Goal: Task Accomplishment & Management: Manage account settings

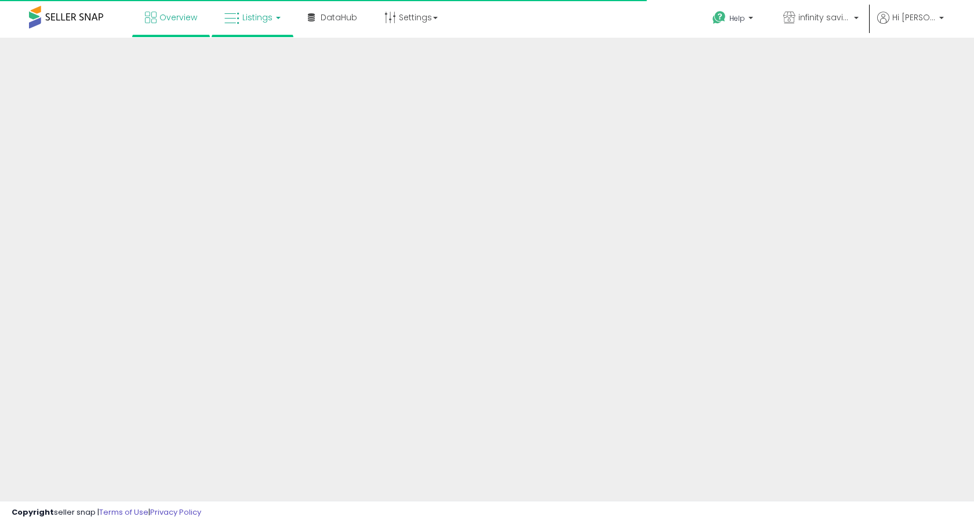
click at [261, 14] on span "Listings" at bounding box center [257, 18] width 30 height 12
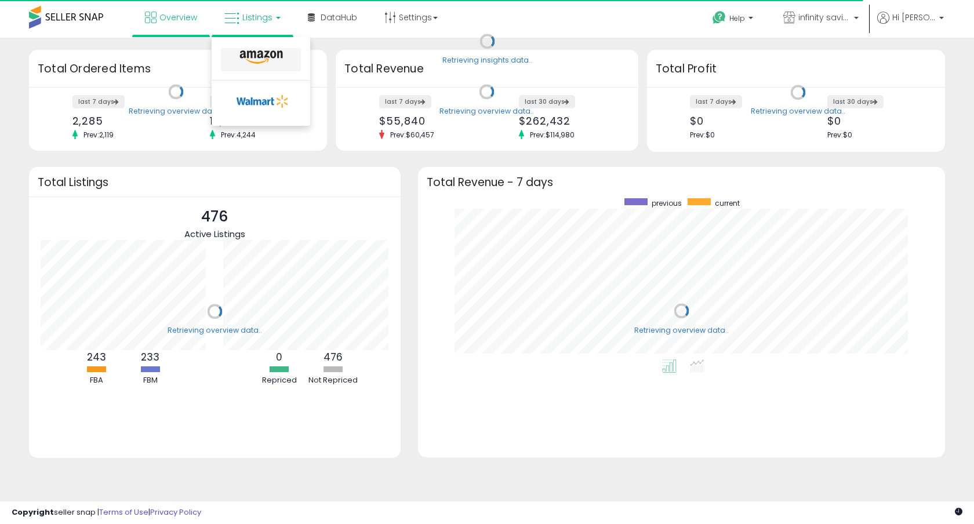
scroll to position [161, 504]
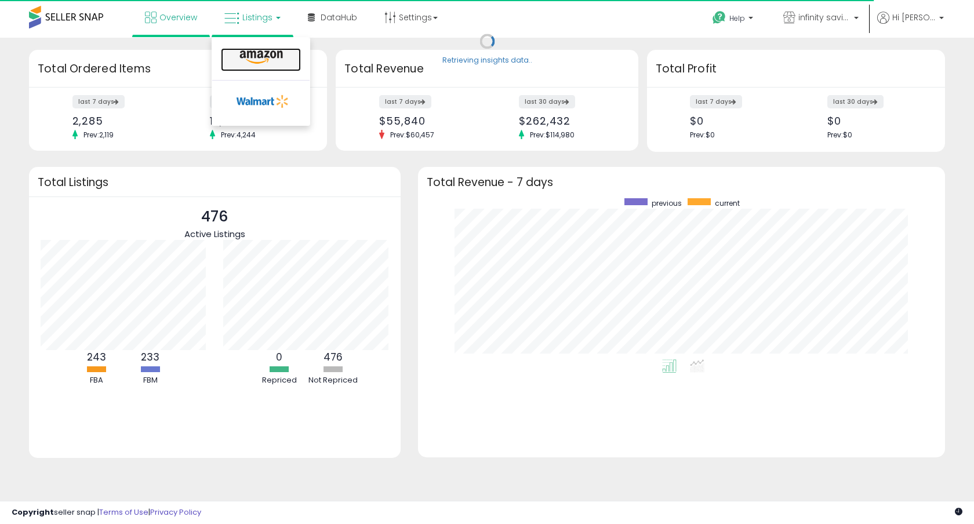
click at [254, 57] on icon at bounding box center [261, 57] width 50 height 15
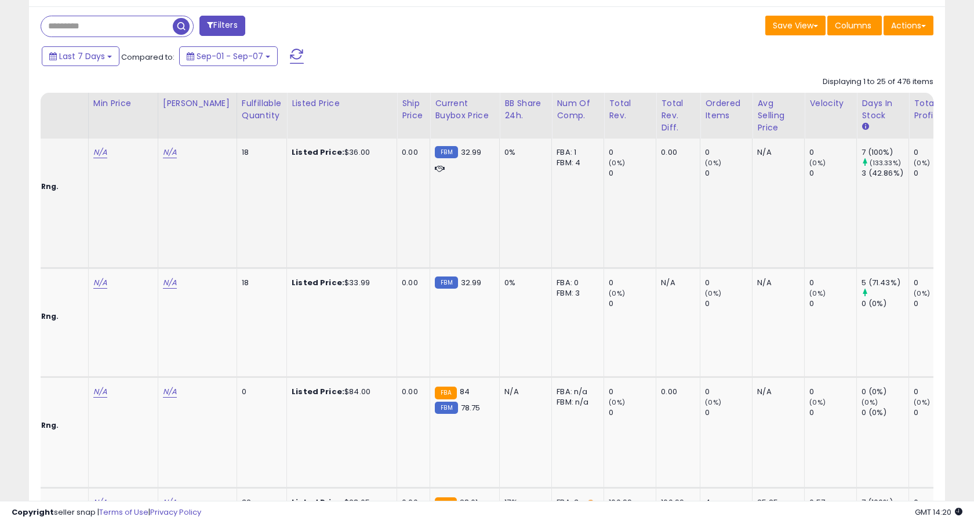
scroll to position [0, 493]
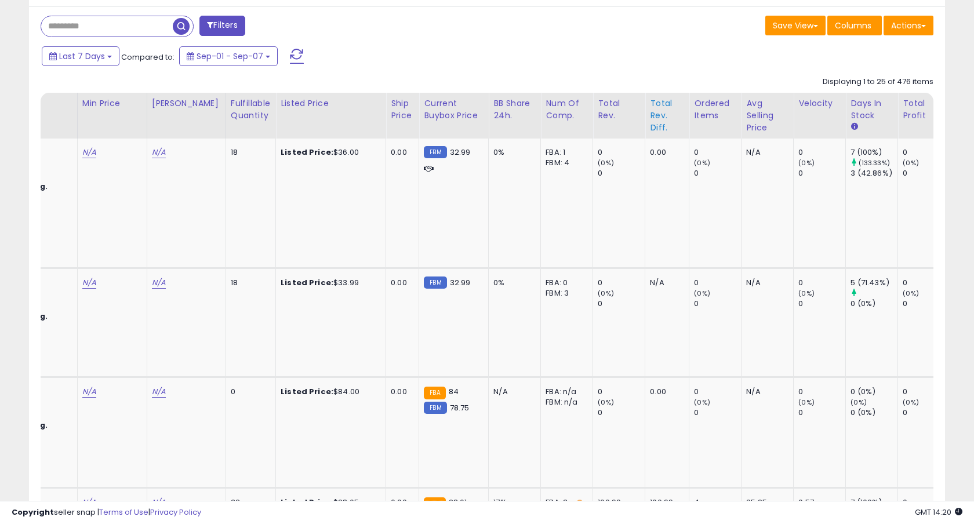
click at [650, 116] on div "Total Rev. Diff." at bounding box center [667, 115] width 34 height 37
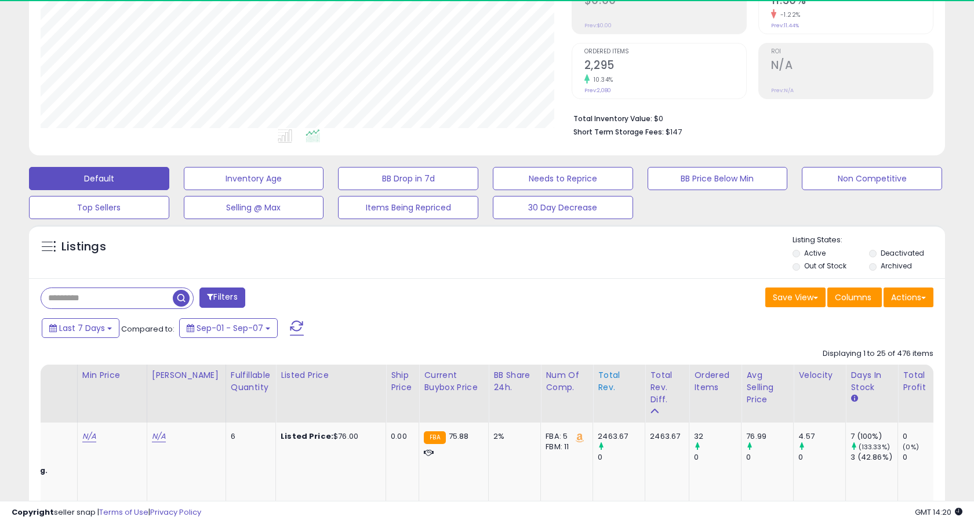
scroll to position [470, 0]
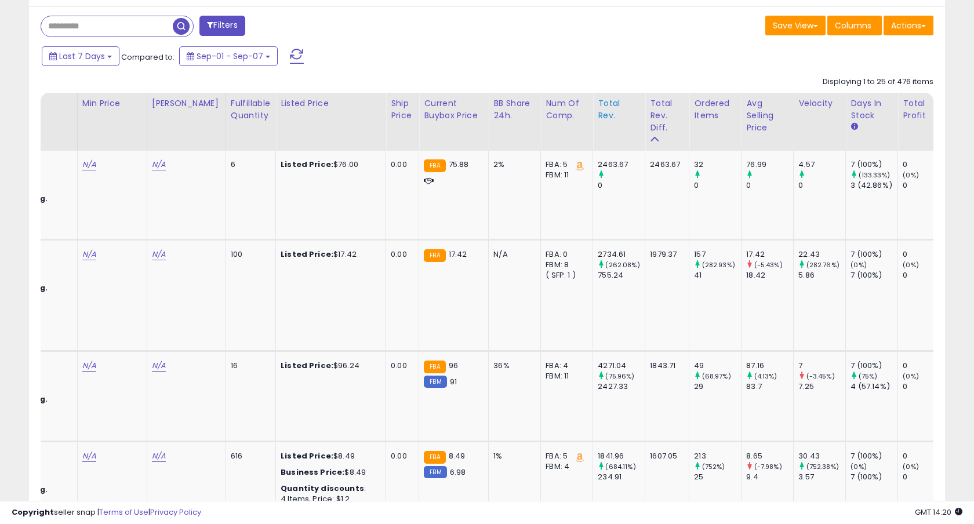
click at [610, 117] on div "Total Rev." at bounding box center [619, 109] width 42 height 24
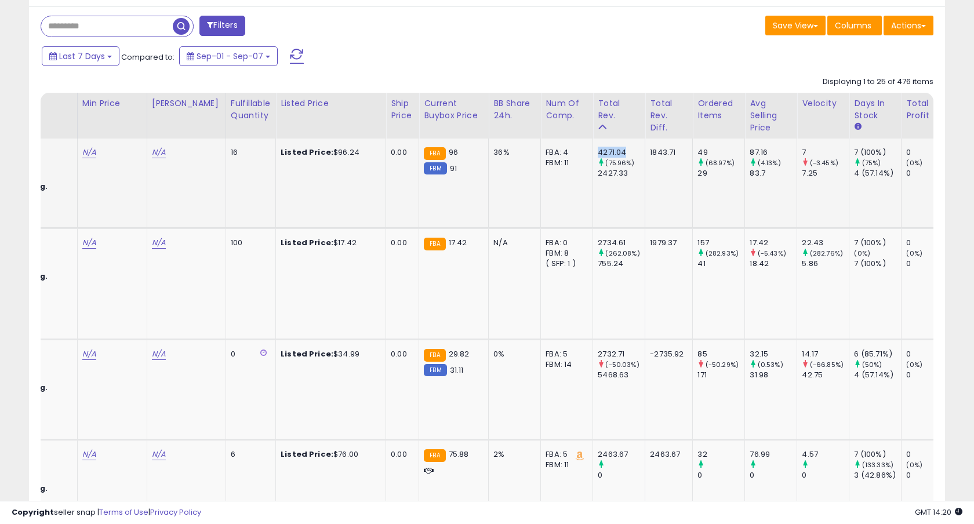
drag, startPoint x: 583, startPoint y: 150, endPoint x: 613, endPoint y: 151, distance: 29.6
click at [613, 151] on div "4271.04" at bounding box center [621, 152] width 47 height 10
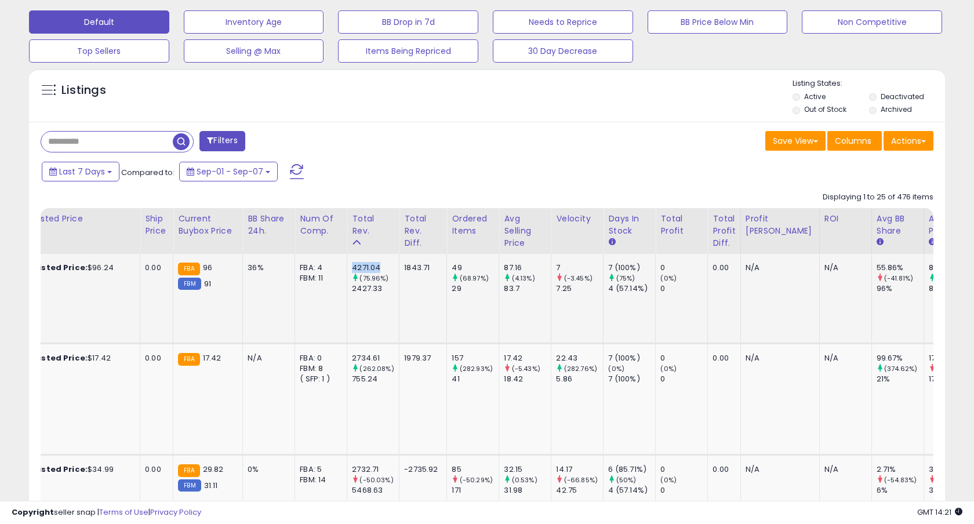
scroll to position [0, 0]
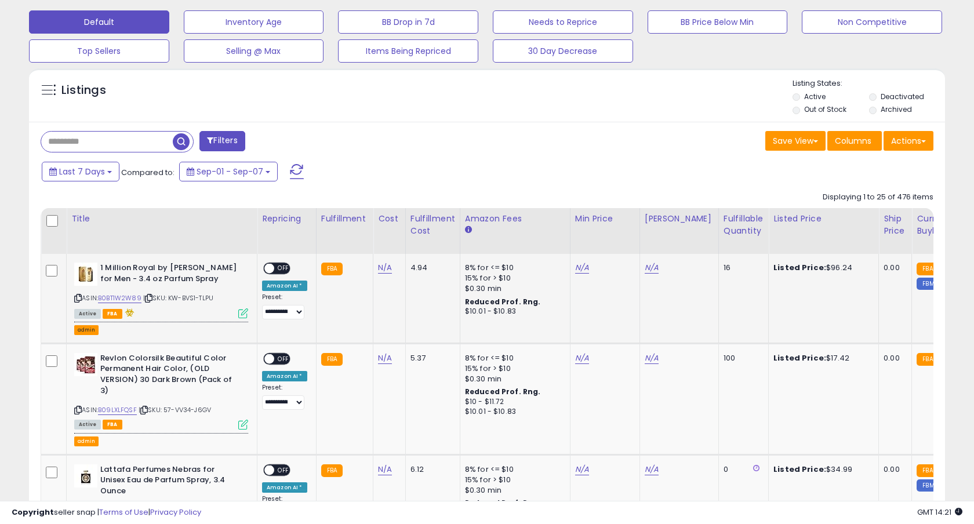
click at [89, 328] on button "admin" at bounding box center [86, 330] width 24 height 10
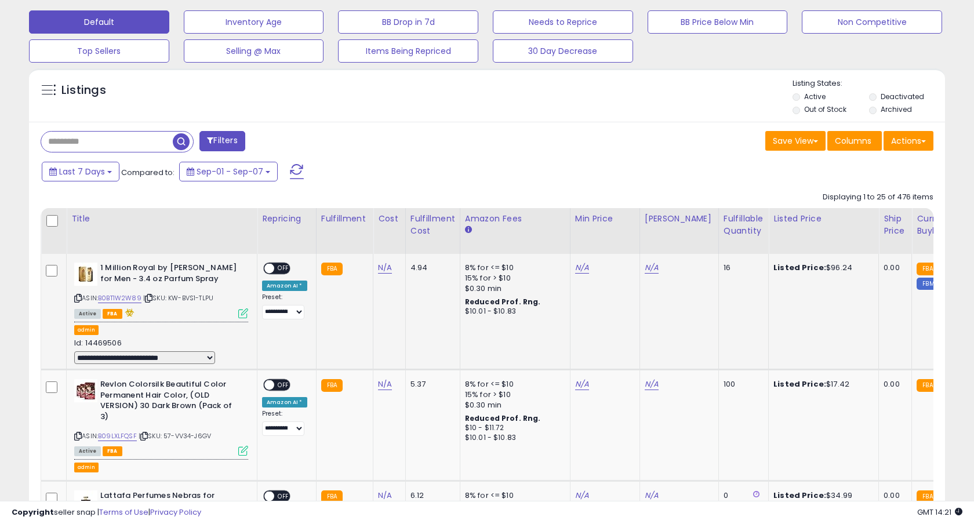
click at [168, 357] on select "**********" at bounding box center [144, 357] width 141 height 13
select select "**********"
click at [74, 351] on select "**********" at bounding box center [144, 357] width 141 height 13
select select
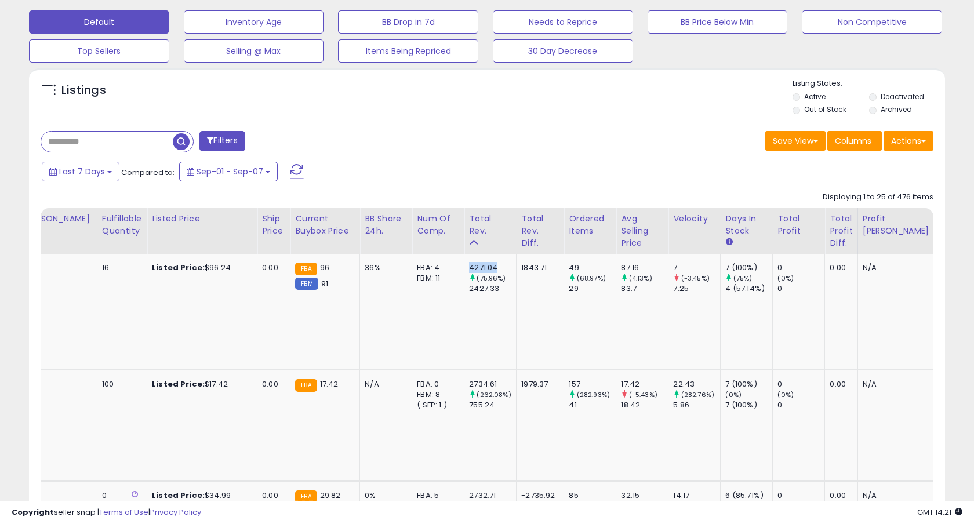
click at [365, 269] on div "36%" at bounding box center [384, 268] width 38 height 10
